Goal: Task Accomplishment & Management: Complete application form

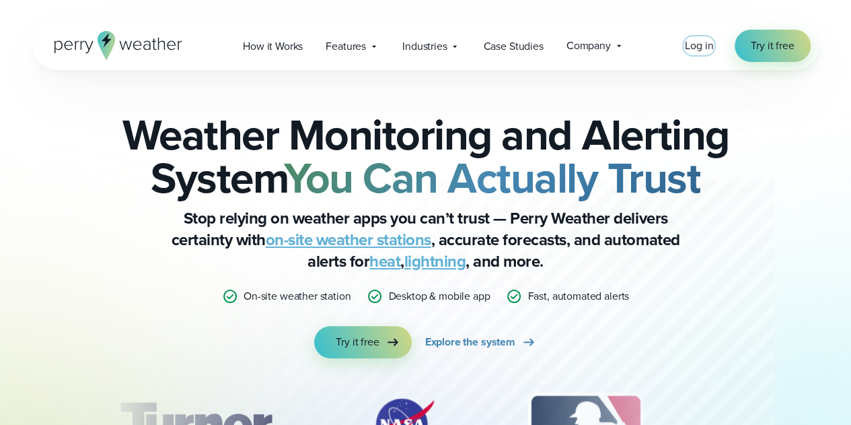
click at [711, 44] on span "Log in" at bounding box center [699, 45] width 28 height 15
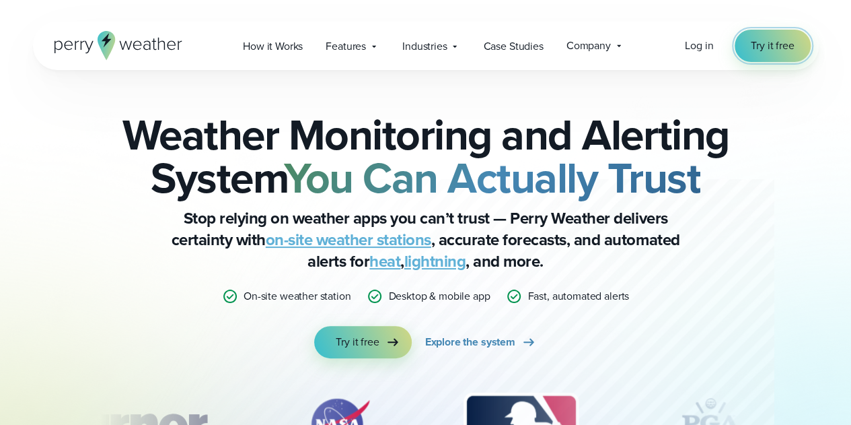
click at [741, 48] on link "Try it free" at bounding box center [772, 46] width 75 height 32
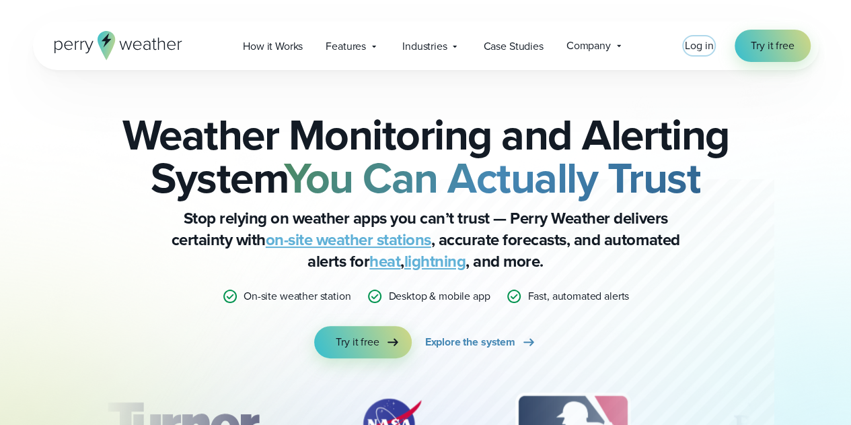
click at [706, 44] on span "Log in" at bounding box center [699, 45] width 28 height 15
